Goal: Find specific page/section: Find specific page/section

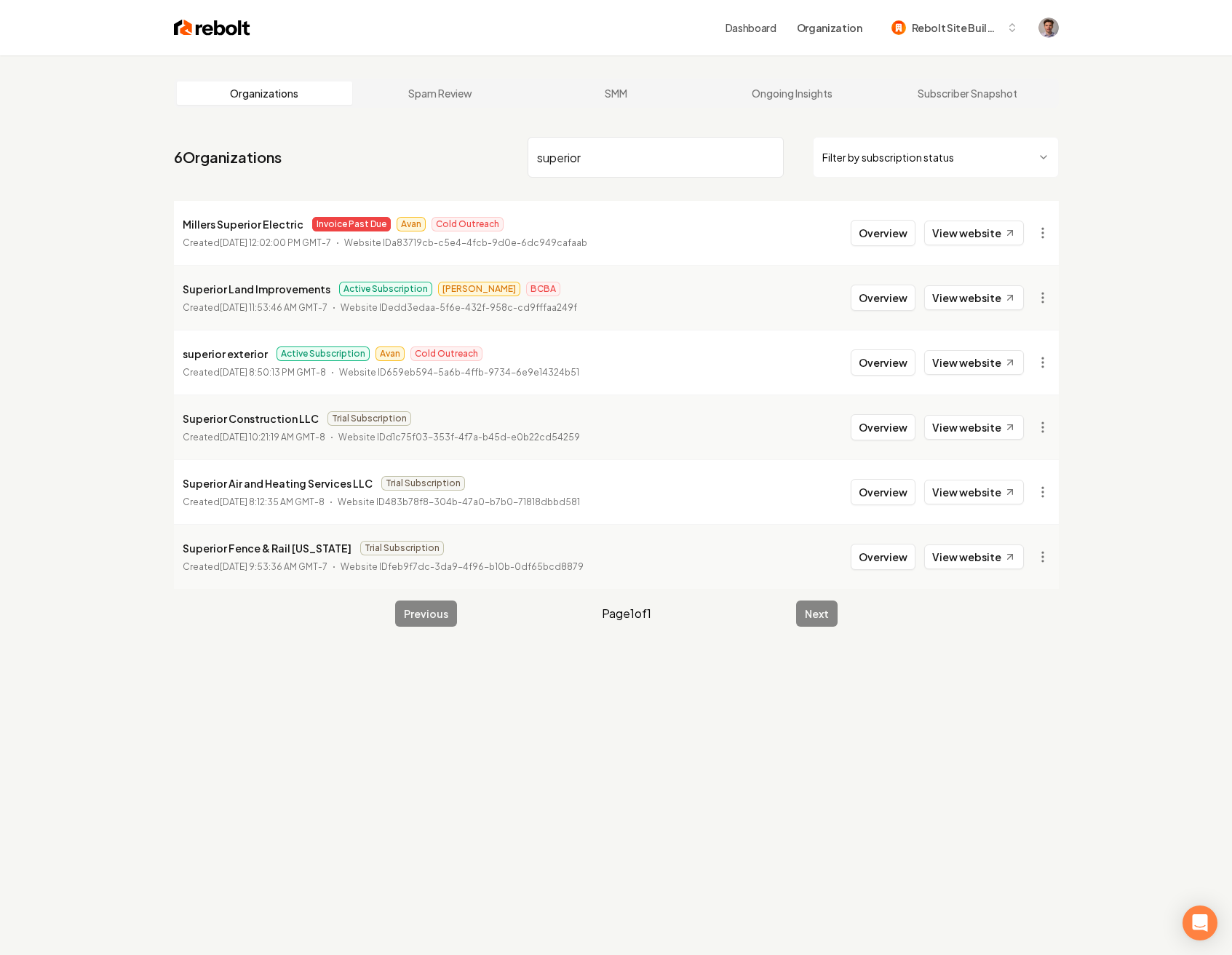
type input "superior"
click at [242, 345] on p "superior exterior" at bounding box center [225, 354] width 85 height 17
click at [869, 367] on button "Overview" at bounding box center [883, 362] width 65 height 26
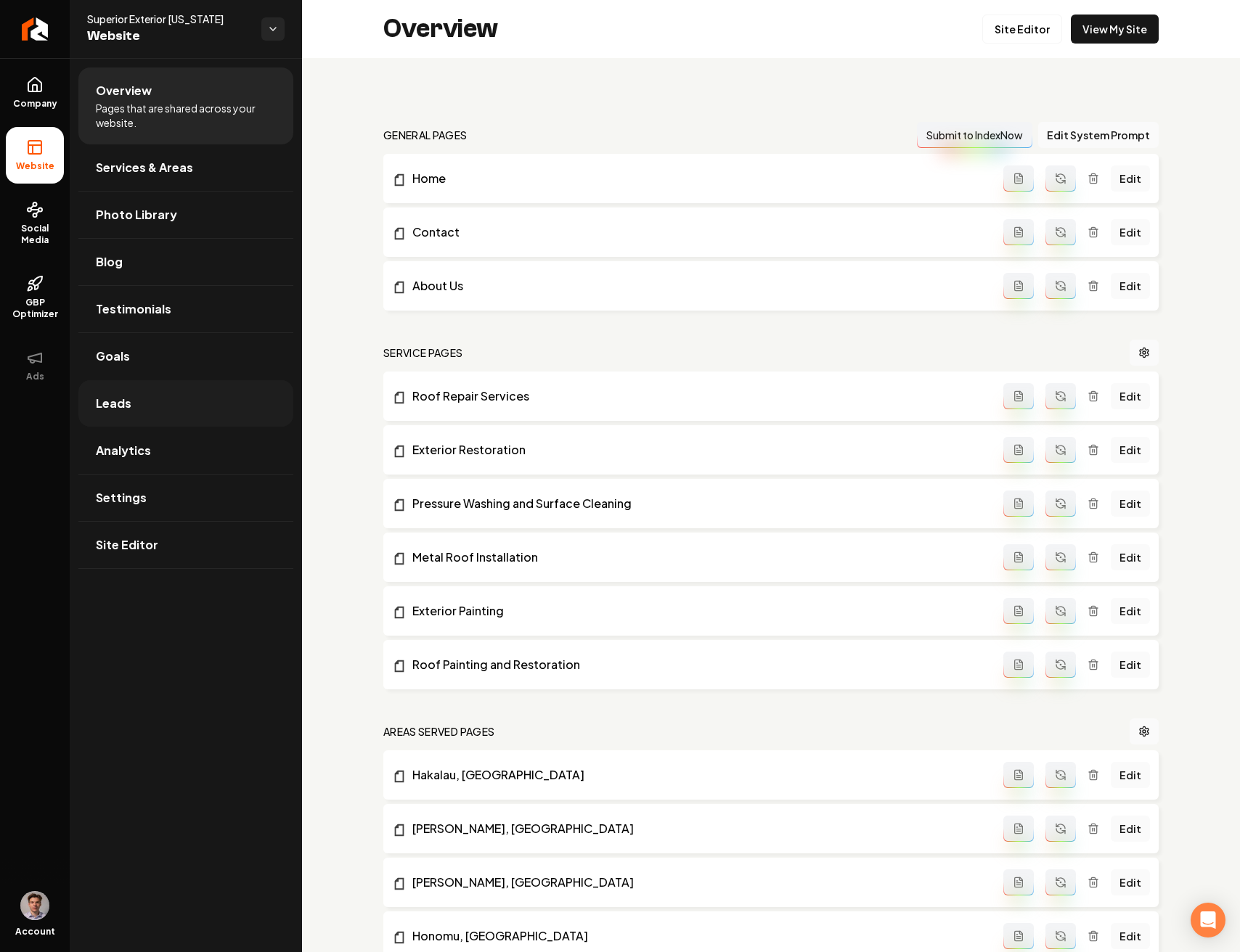
click at [227, 406] on link "Leads" at bounding box center [186, 403] width 215 height 46
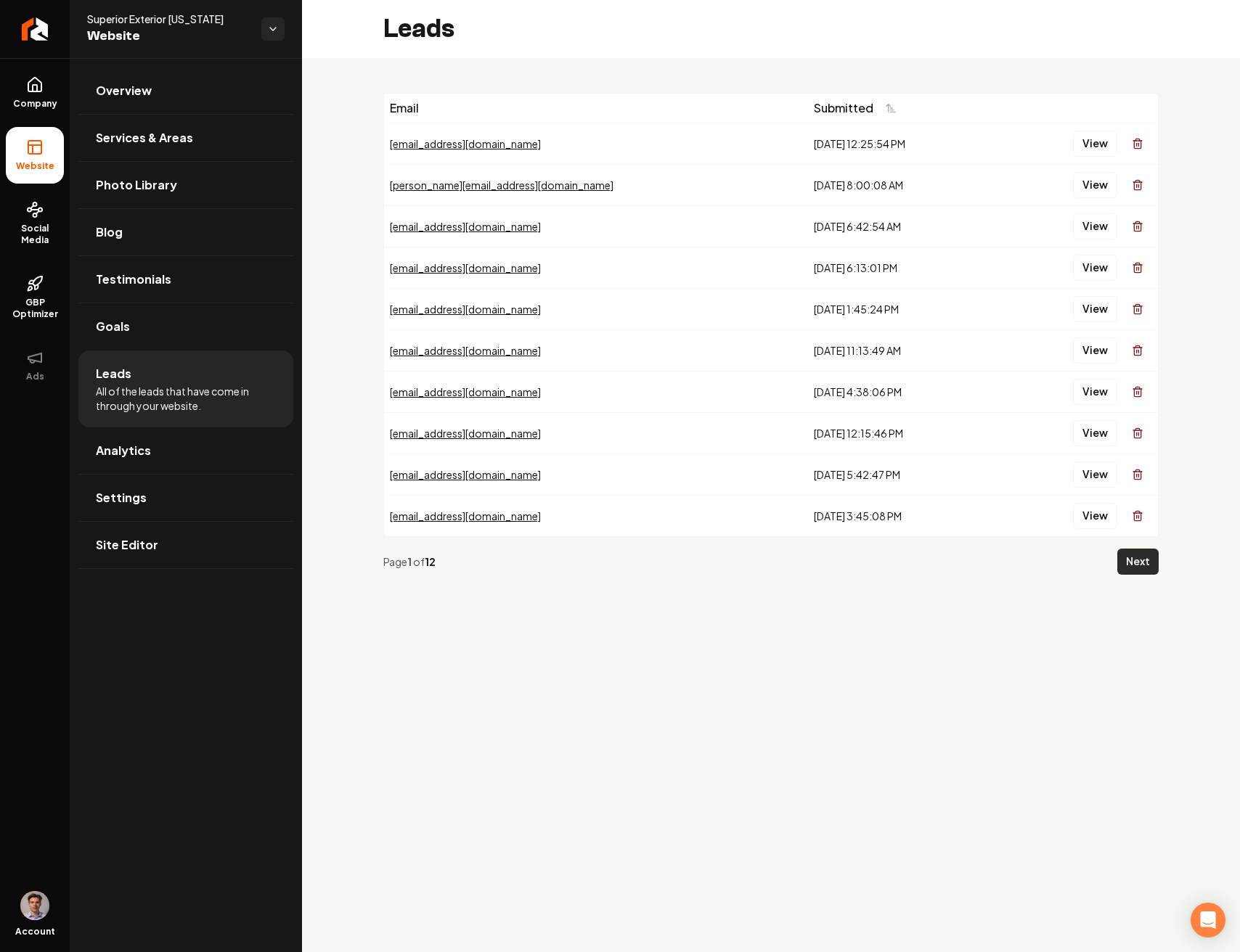
click at [1132, 555] on button "Next" at bounding box center [1138, 561] width 42 height 26
